Goal: Task Accomplishment & Management: Manage account settings

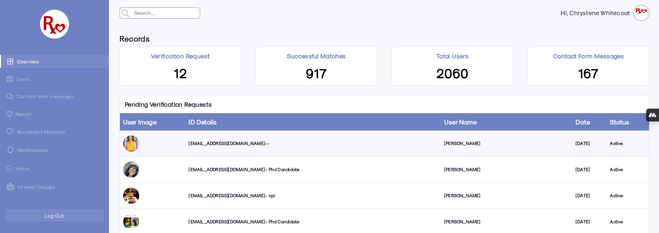
click at [209, 143] on div "[EMAIL_ADDRESS][DOMAIN_NAME] --" at bounding box center [313, 143] width 249 height 6
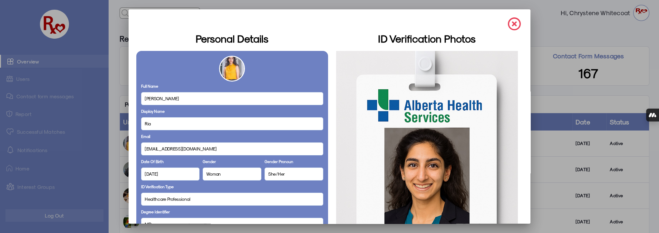
click at [508, 23] on img at bounding box center [514, 23] width 13 height 13
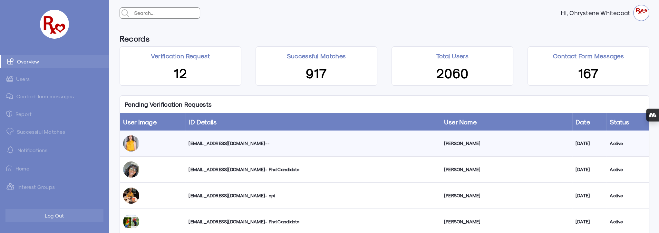
click at [33, 98] on link "Contact form messages" at bounding box center [54, 96] width 109 height 13
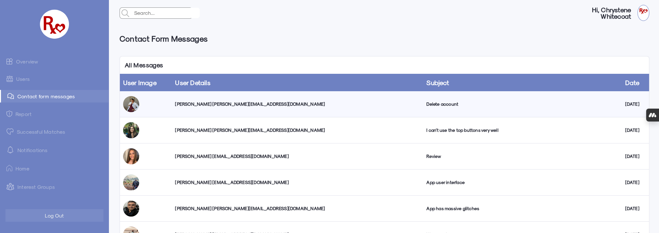
click at [220, 104] on div "[PERSON_NAME] [PERSON_NAME][EMAIL_ADDRESS][DOMAIN_NAME]" at bounding box center [297, 104] width 245 height 6
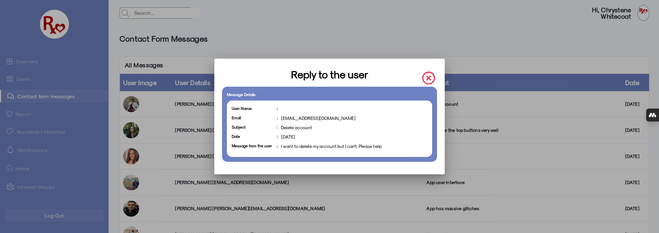
click at [430, 76] on img at bounding box center [428, 78] width 13 height 13
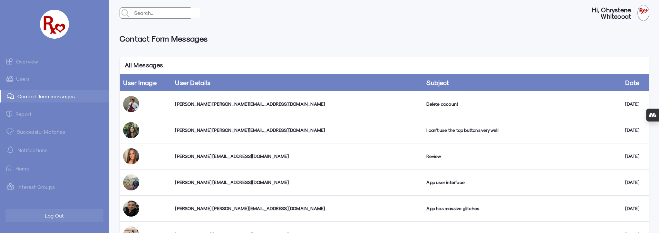
click at [184, 131] on div "[PERSON_NAME] [PERSON_NAME][EMAIL_ADDRESS][DOMAIN_NAME]" at bounding box center [297, 130] width 245 height 6
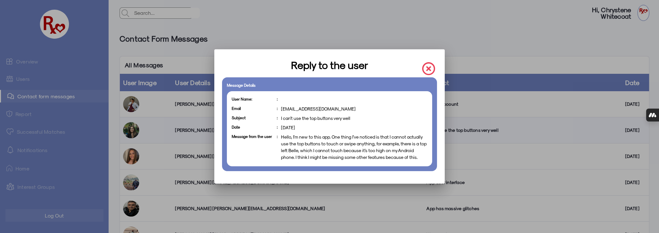
click at [429, 66] on img at bounding box center [428, 68] width 13 height 13
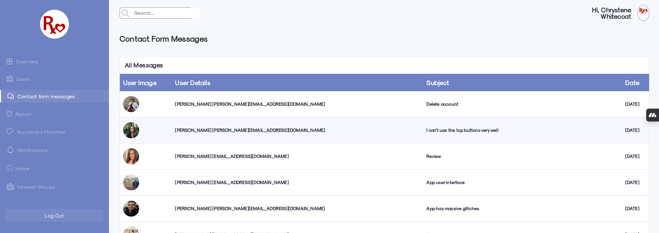
click at [26, 62] on link "Overview" at bounding box center [54, 61] width 109 height 13
